Goal: Book appointment/travel/reservation

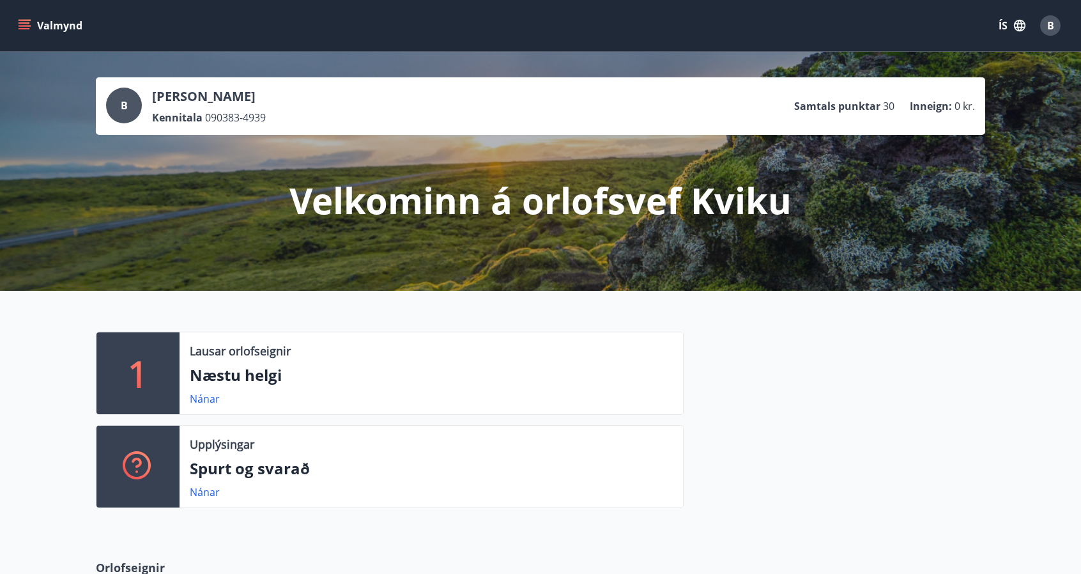
click at [859, 104] on p "Samtals punktar" at bounding box center [837, 106] width 86 height 14
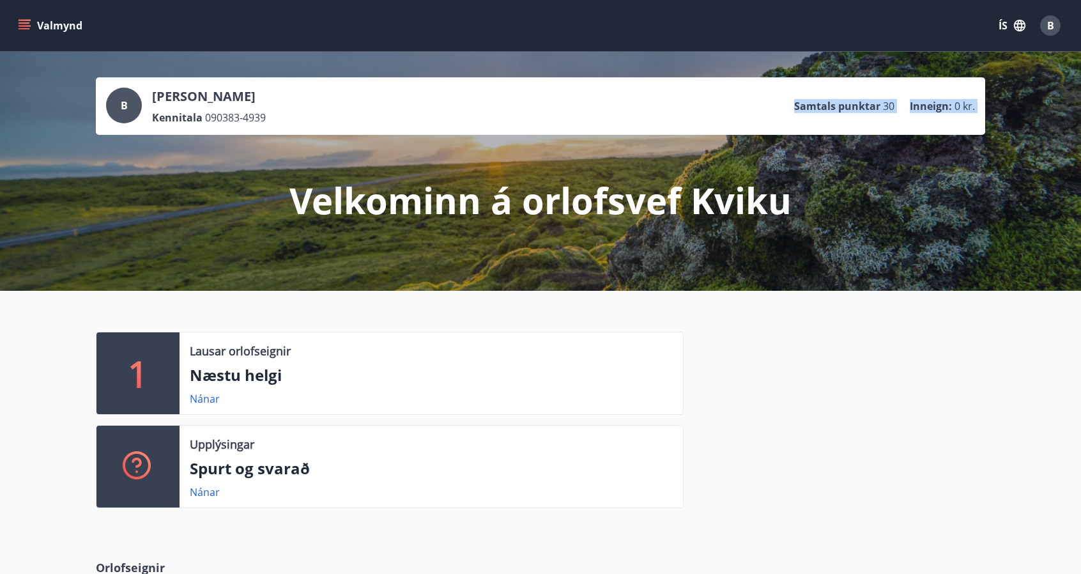
drag, startPoint x: 859, startPoint y: 104, endPoint x: 958, endPoint y: 109, distance: 99.8
click at [958, 109] on ul "Samtals punktar 30 Inneign : 0 kr." at bounding box center [884, 106] width 181 height 24
click at [958, 109] on span "0 kr." at bounding box center [965, 106] width 20 height 14
drag, startPoint x: 958, startPoint y: 109, endPoint x: 810, endPoint y: 125, distance: 149.0
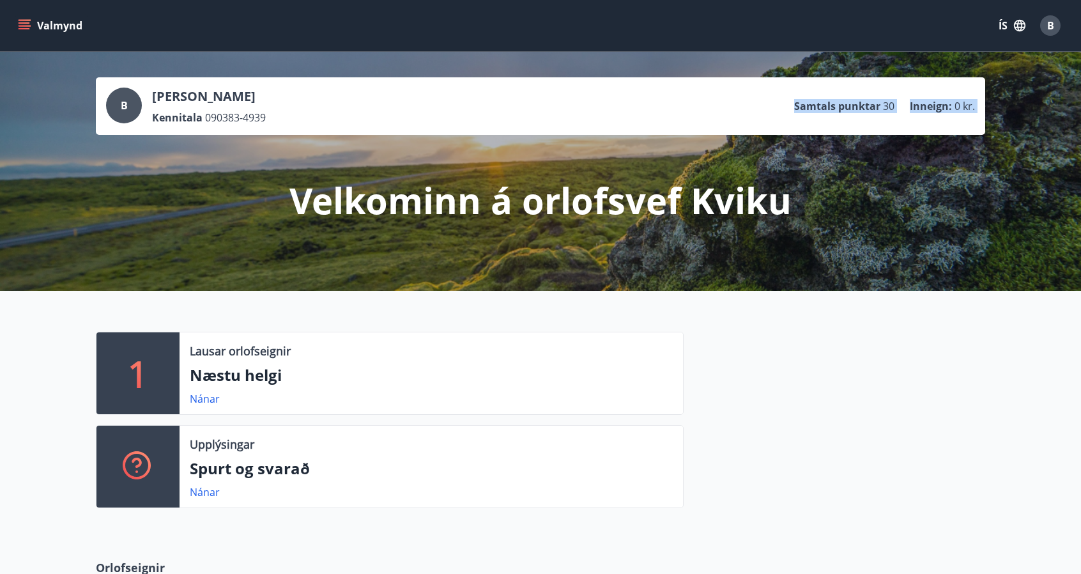
click at [810, 125] on div "B [PERSON_NAME] Kennitala 090383-4939 Samtals punktar 30 Inneign : 0 kr." at bounding box center [540, 106] width 889 height 58
click at [209, 401] on link "Nánar" at bounding box center [205, 399] width 30 height 14
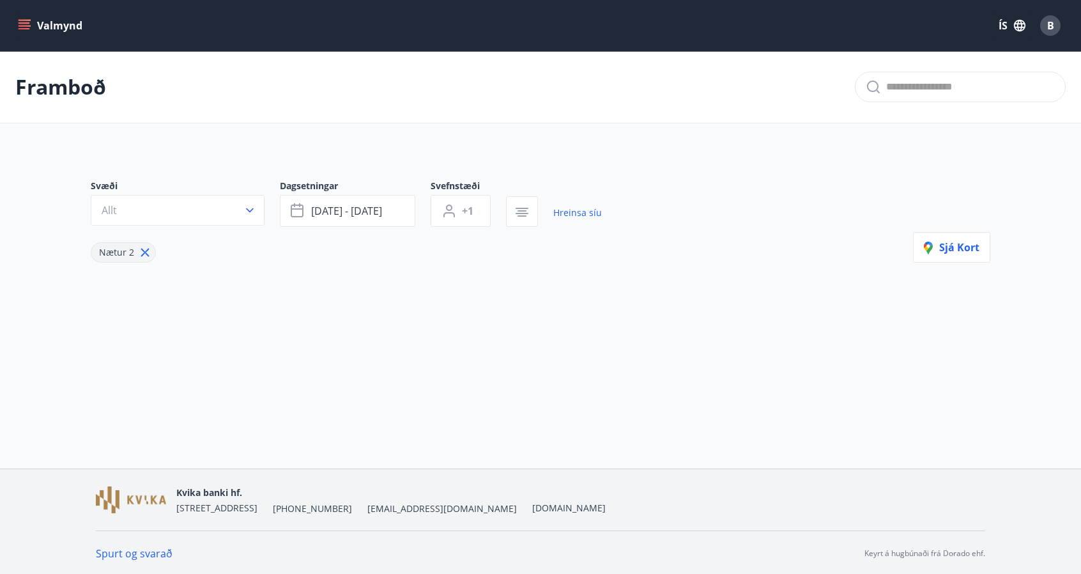
type input "*"
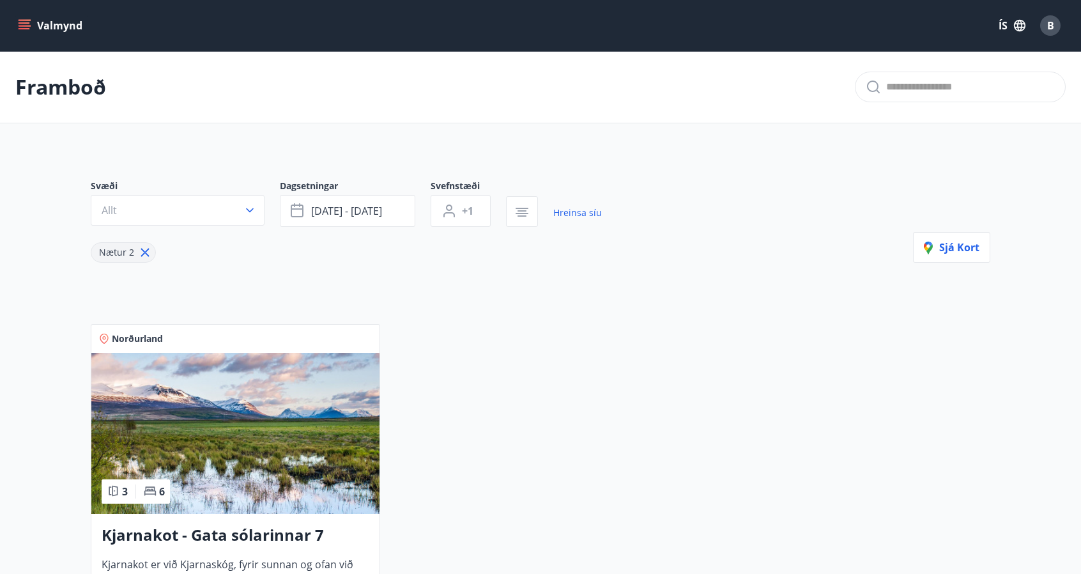
scroll to position [137, 0]
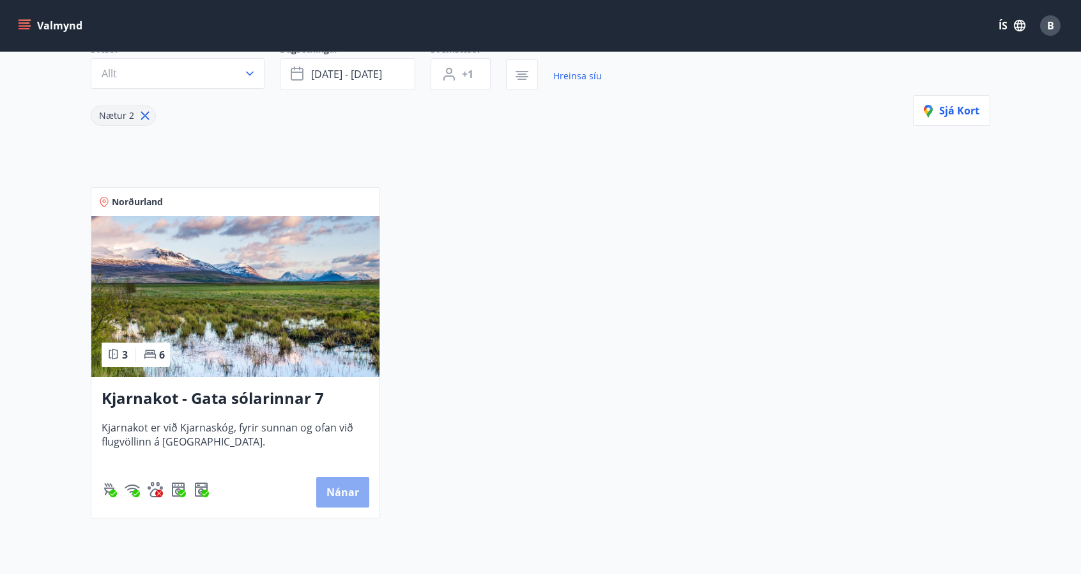
click at [332, 487] on button "Nánar" at bounding box center [342, 492] width 53 height 31
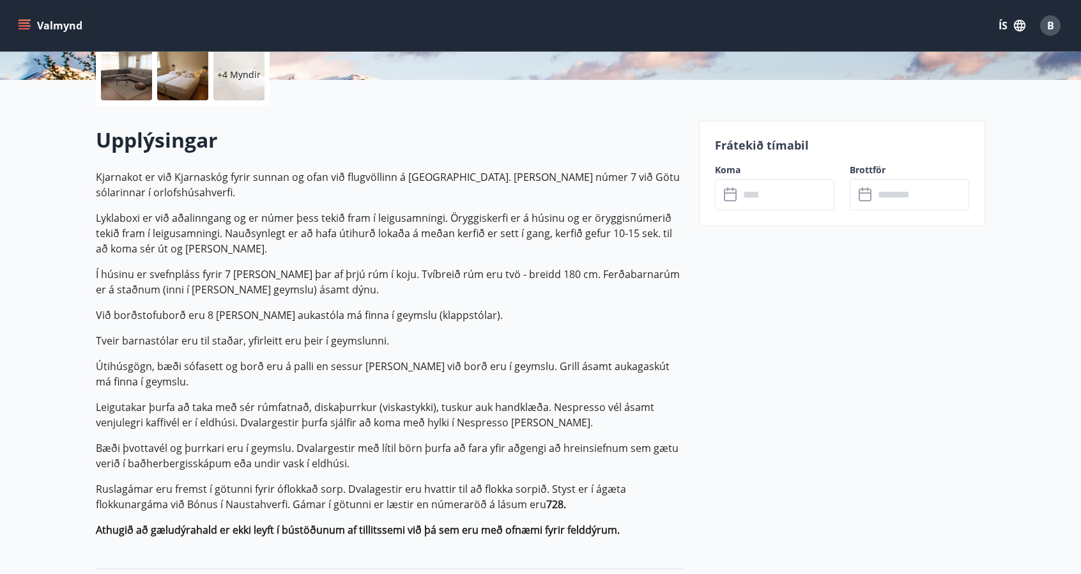
scroll to position [304, 0]
click at [755, 192] on input "text" at bounding box center [786, 193] width 95 height 31
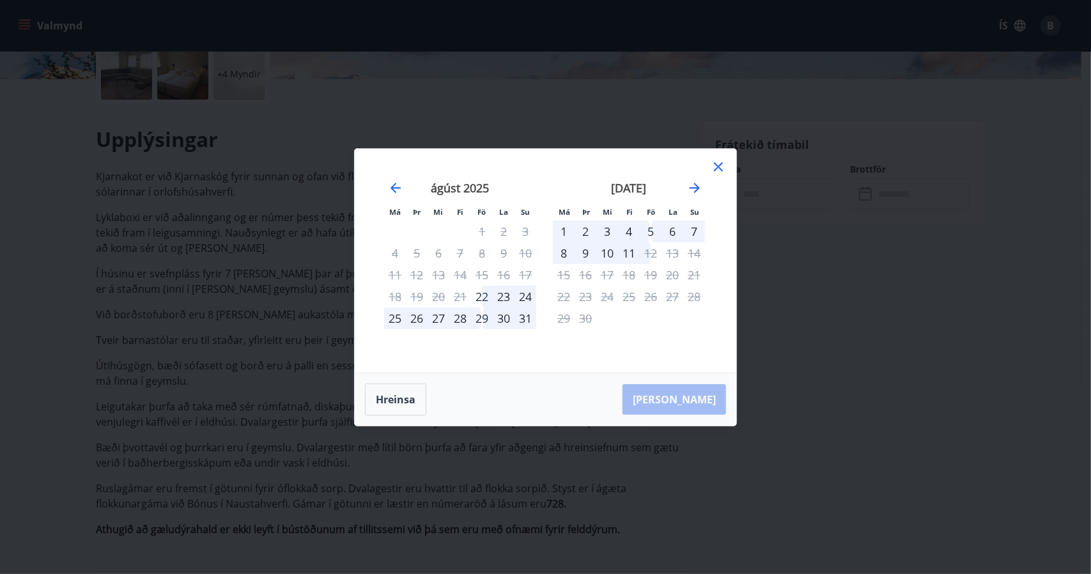
click at [484, 320] on div "29" at bounding box center [482, 318] width 22 height 22
click at [631, 232] on div "4" at bounding box center [629, 231] width 22 height 22
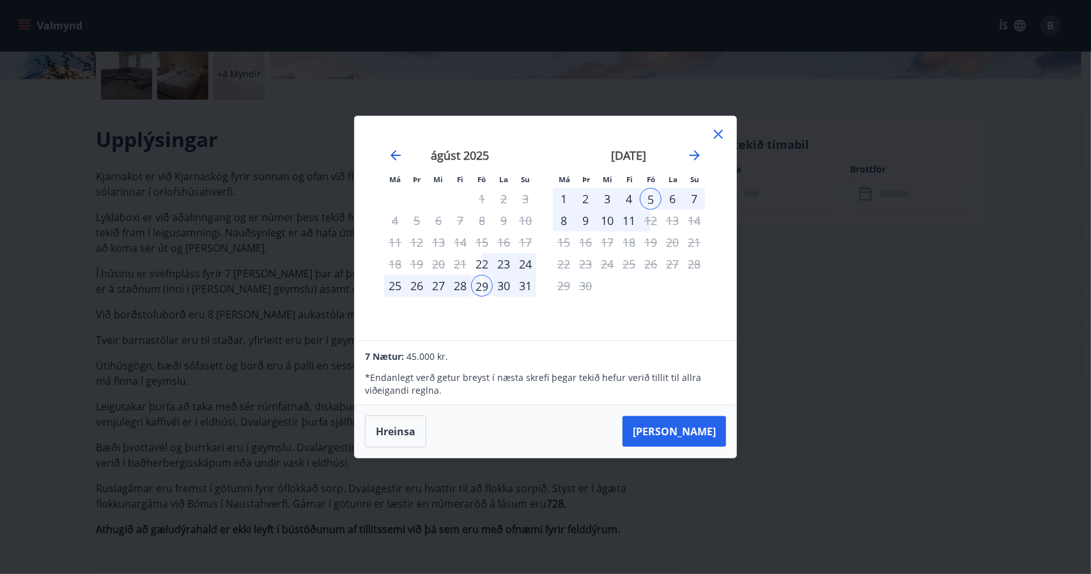
click at [714, 135] on icon at bounding box center [717, 134] width 15 height 15
